Goal: Find specific page/section: Find specific page/section

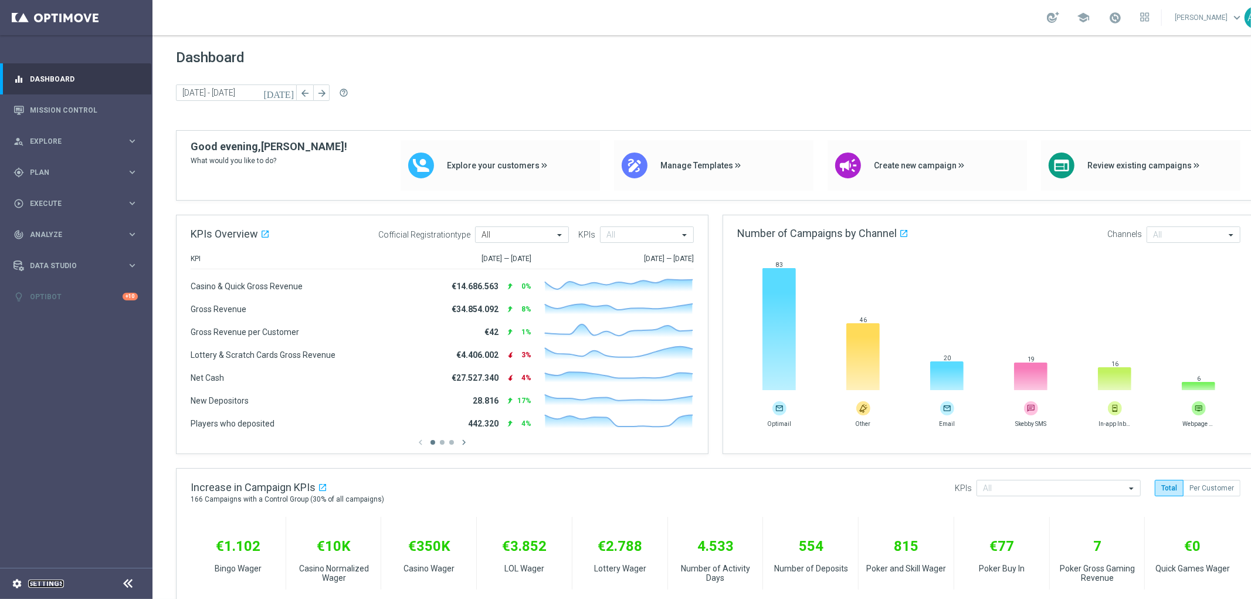
click at [60, 585] on link "Settings" at bounding box center [46, 583] width 36 height 7
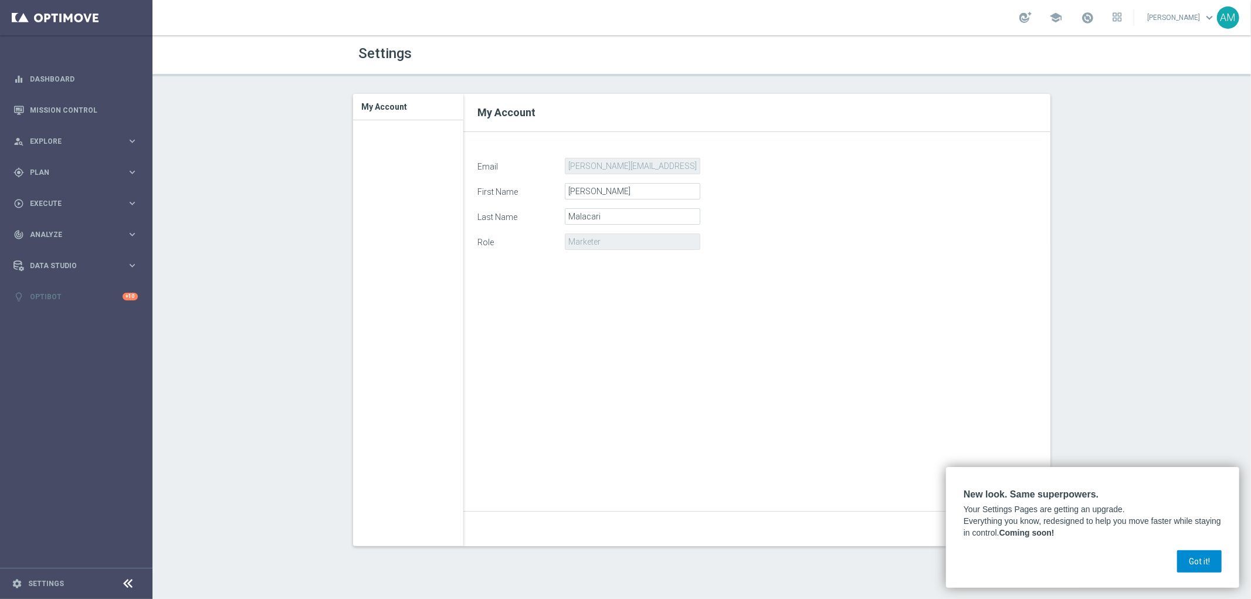
click at [1199, 558] on button "Got it!" at bounding box center [1199, 561] width 45 height 22
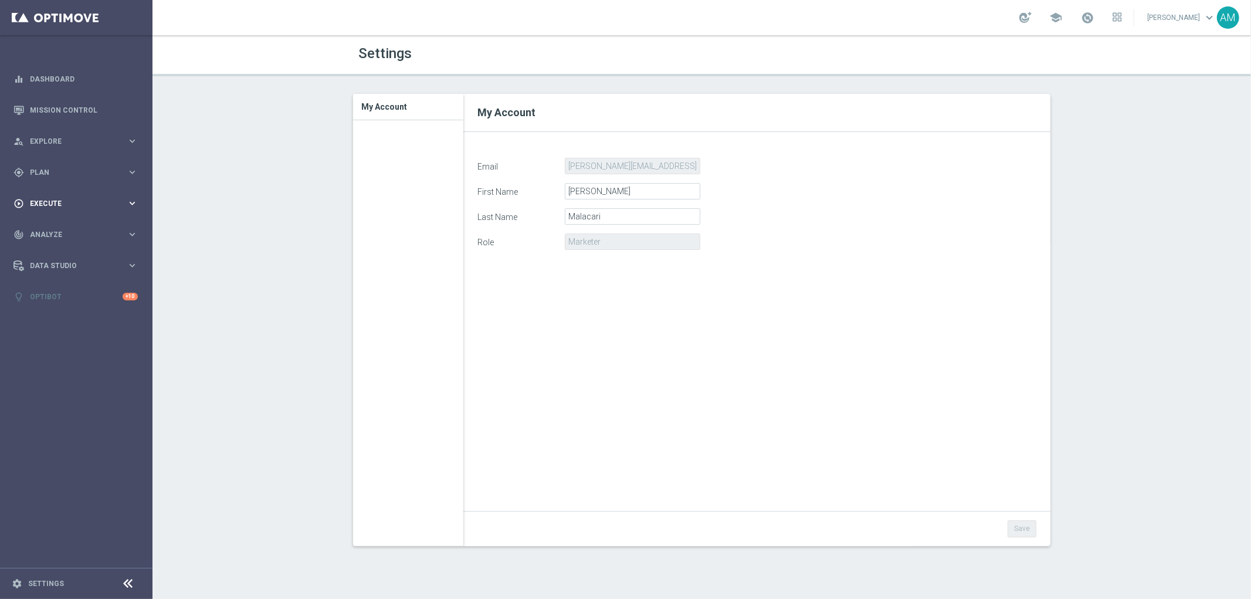
click at [118, 198] on div "play_circle_outline Execute" at bounding box center [69, 203] width 113 height 11
click at [127, 180] on div "gps_fixed Plan keyboard_arrow_right" at bounding box center [75, 172] width 151 height 31
click at [78, 268] on link "Realtime Triggers" at bounding box center [75, 266] width 91 height 9
click at [80, 265] on link "Realtime Triggers" at bounding box center [75, 266] width 91 height 9
click at [57, 263] on link "Realtime Triggers" at bounding box center [75, 266] width 91 height 9
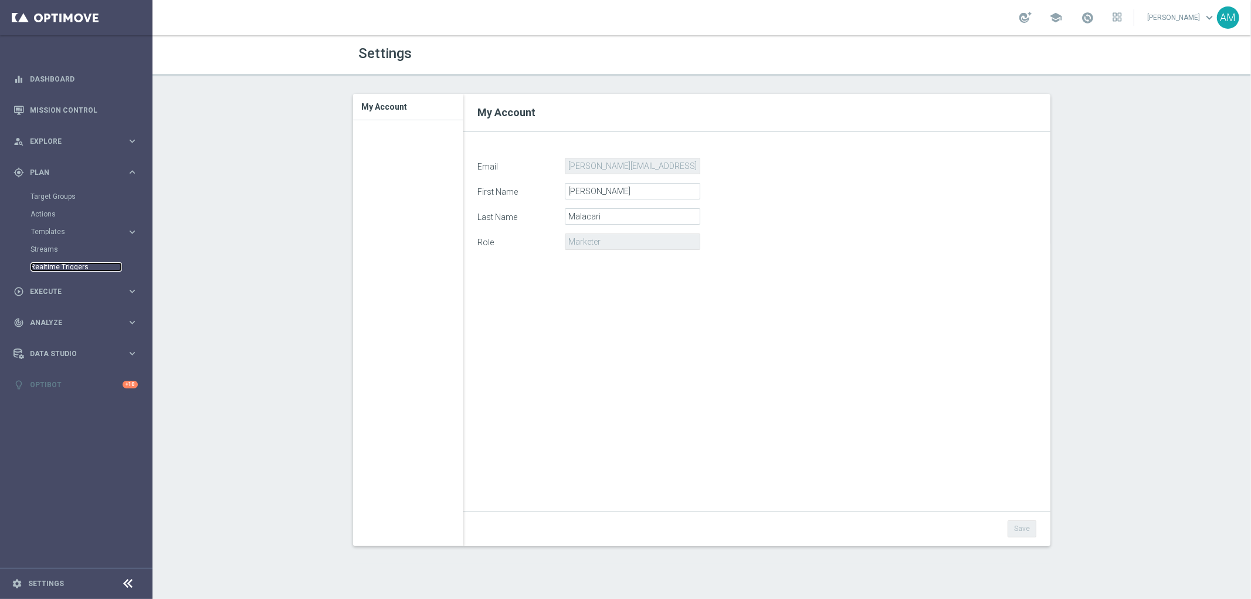
click at [57, 263] on link "Realtime Triggers" at bounding box center [75, 266] width 91 height 9
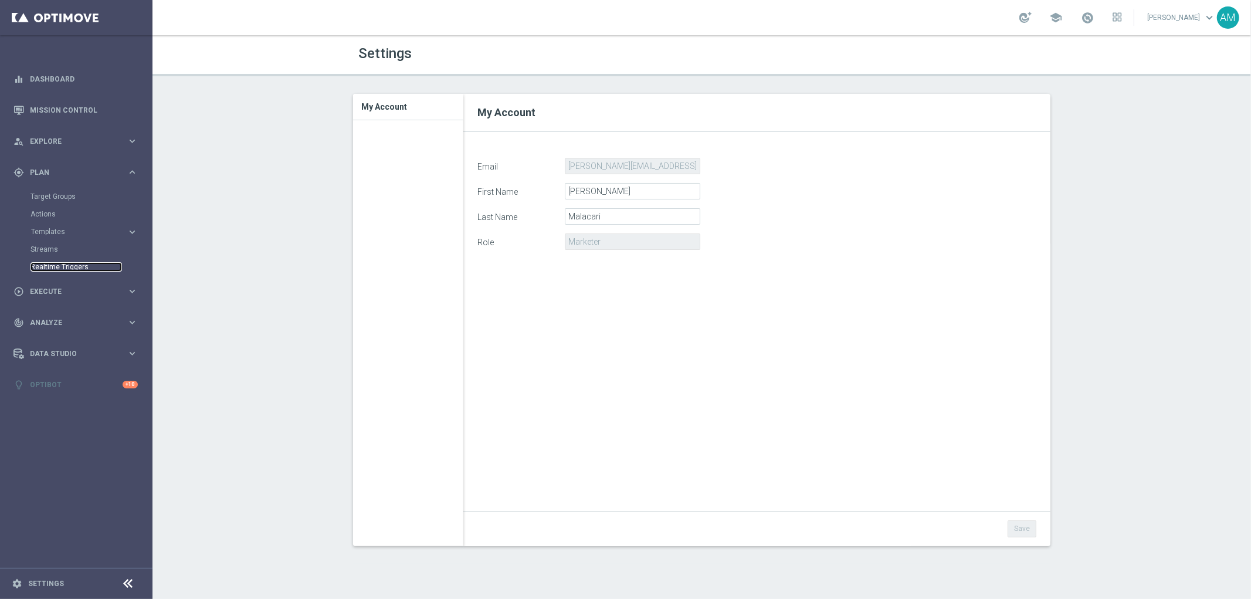
click at [57, 263] on link "Realtime Triggers" at bounding box center [75, 266] width 91 height 9
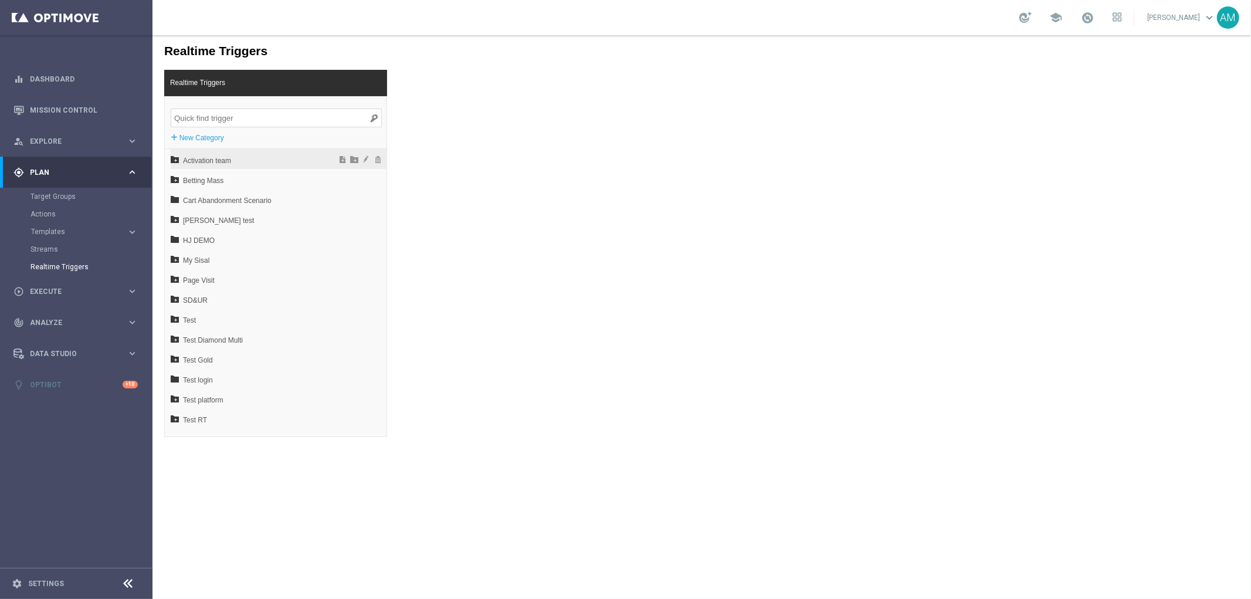
click at [223, 160] on span "Activation team" at bounding box center [247, 160] width 130 height 20
click at [224, 158] on span "Activation team" at bounding box center [247, 160] width 130 height 20
click at [272, 422] on span "Test RT" at bounding box center [247, 419] width 130 height 20
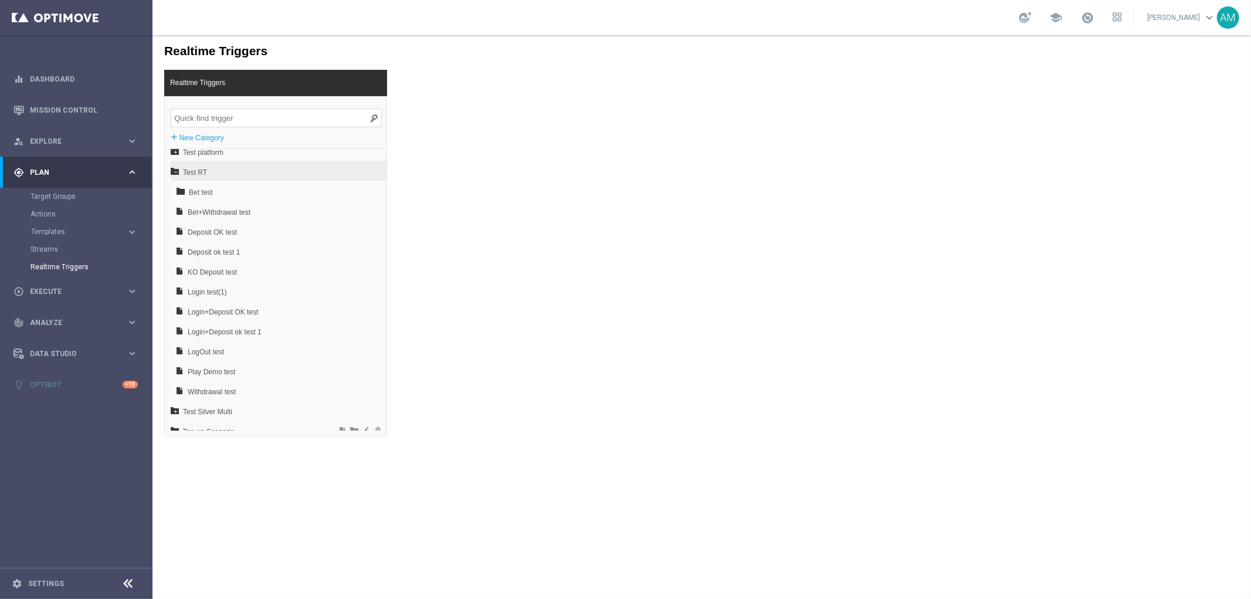
scroll to position [296, 0]
